Goal: Task Accomplishment & Management: Manage account settings

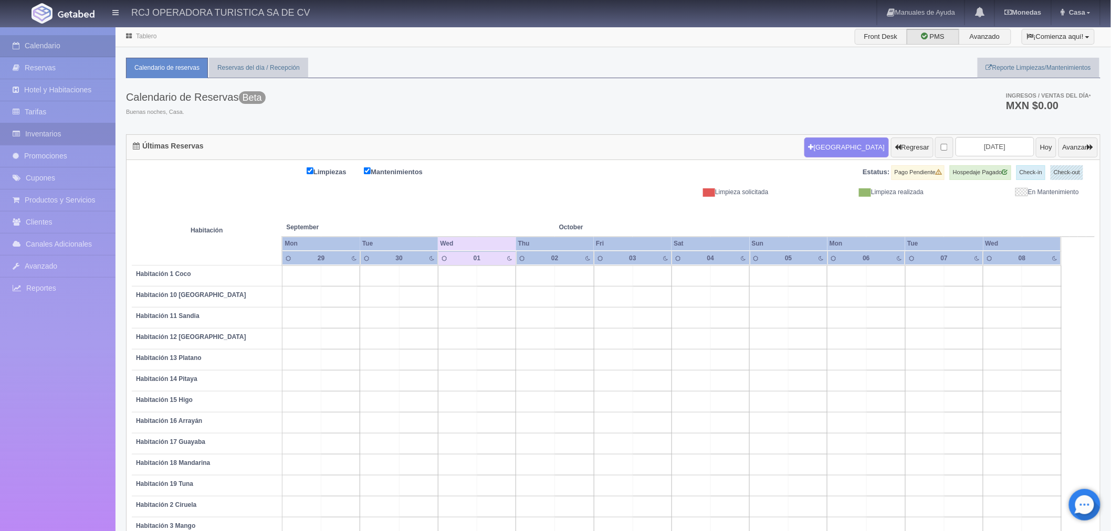
click at [19, 133] on icon at bounding box center [19, 134] width 13 height 11
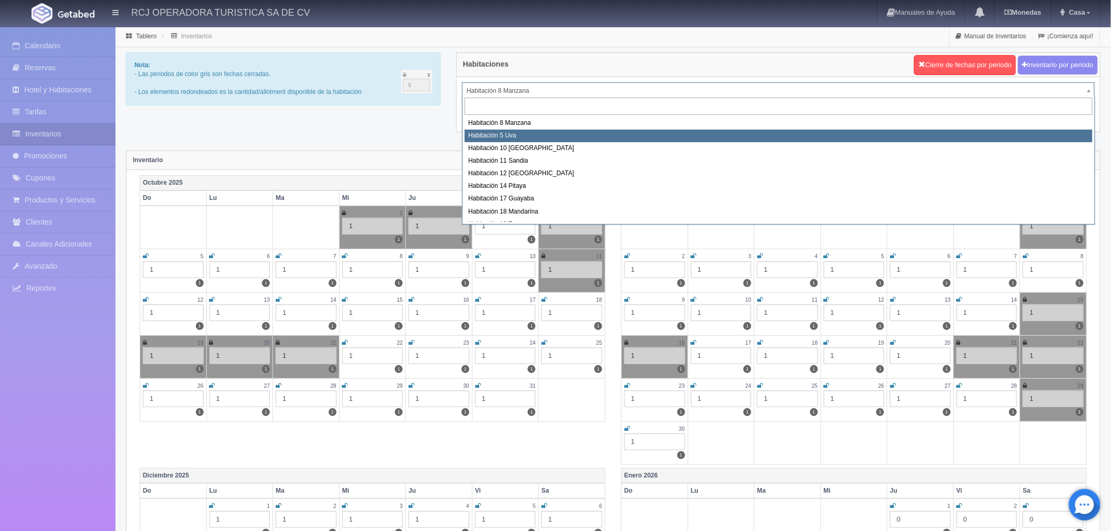
select select "1573"
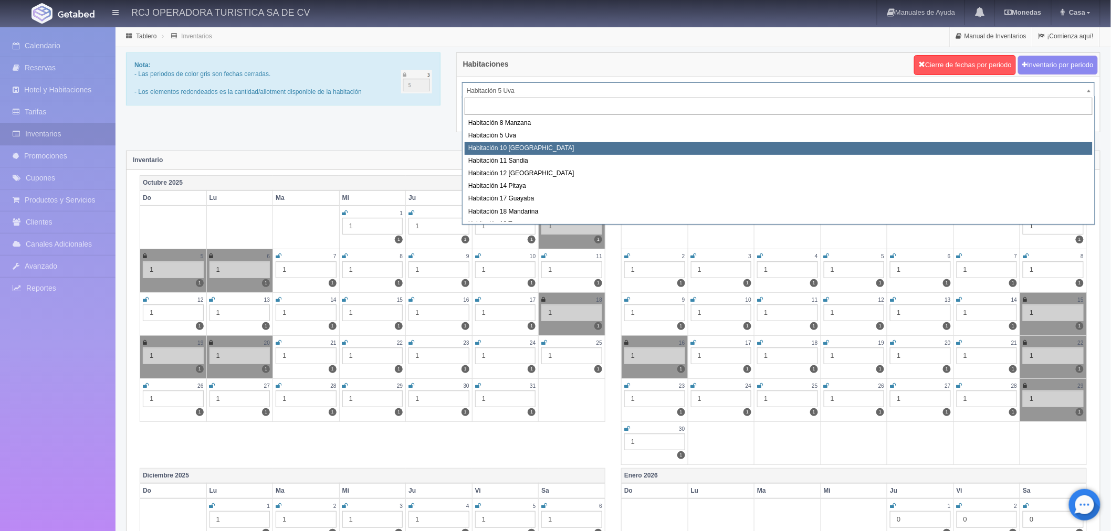
select select "1574"
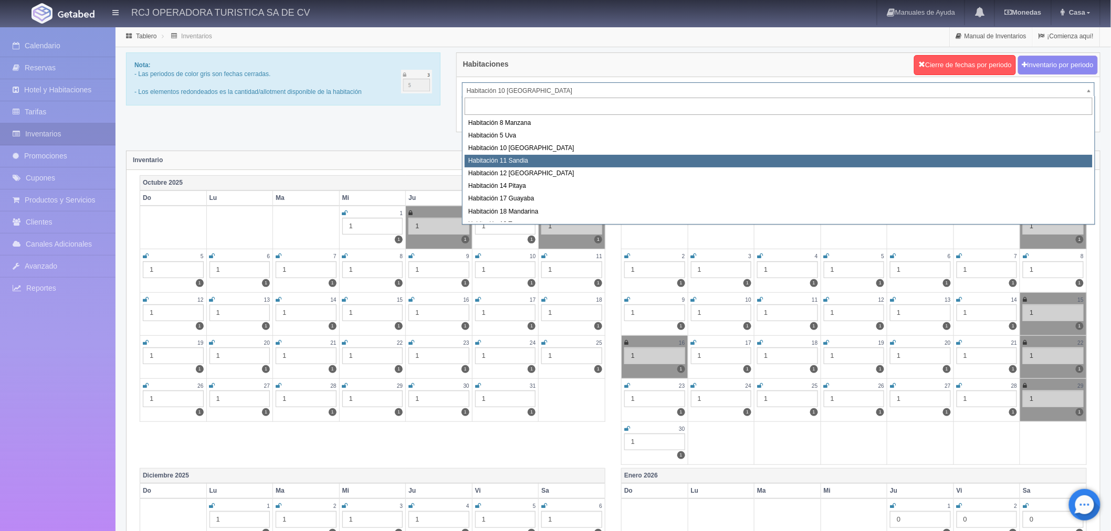
select select "1575"
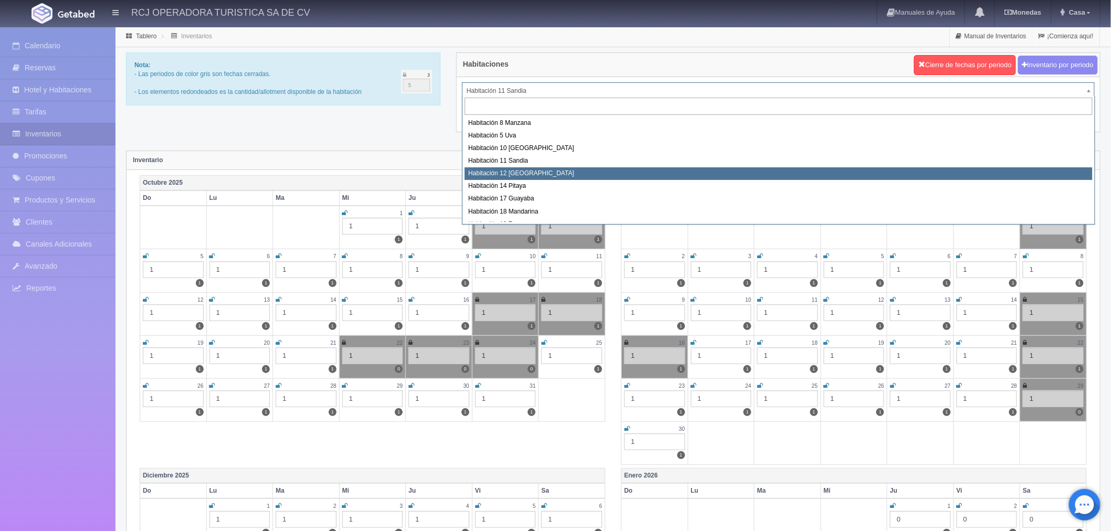
select select "1576"
